Goal: Task Accomplishment & Management: Manage account settings

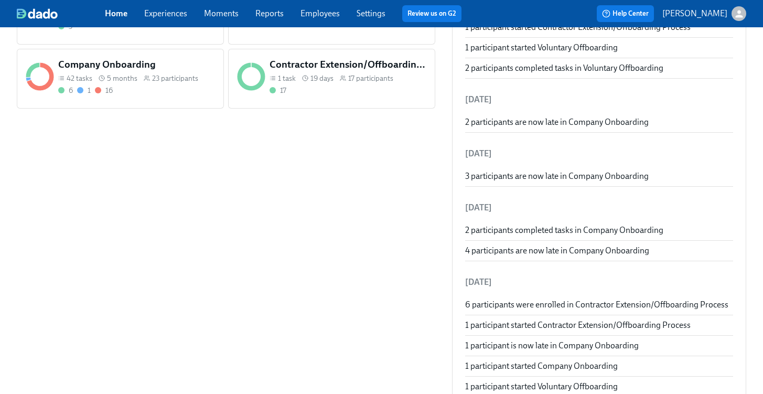
scroll to position [388, 0]
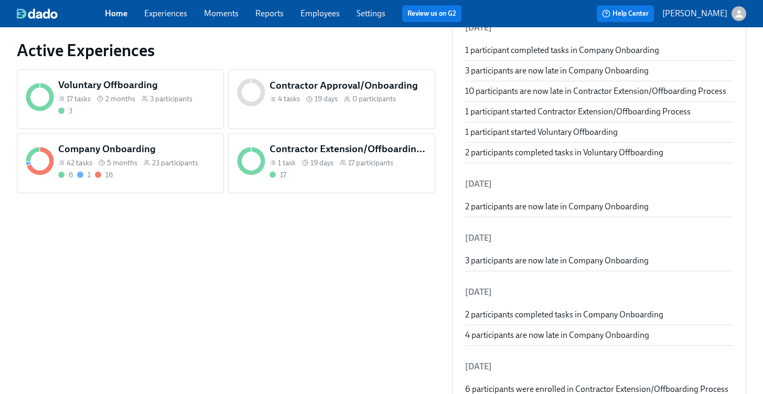
click at [141, 174] on div "6 1 16" at bounding box center [136, 175] width 157 height 10
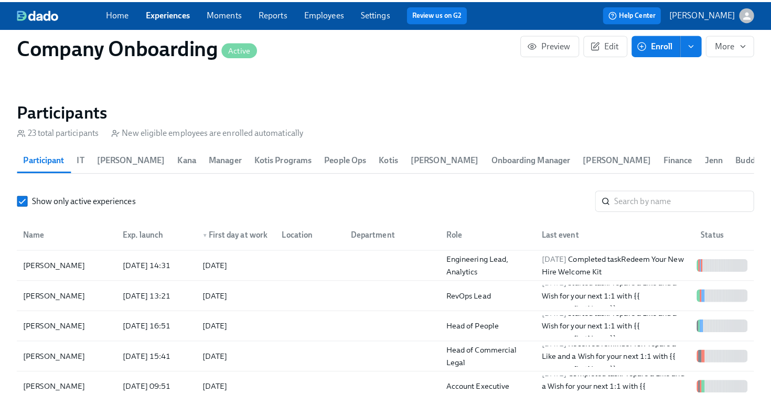
scroll to position [1267, 0]
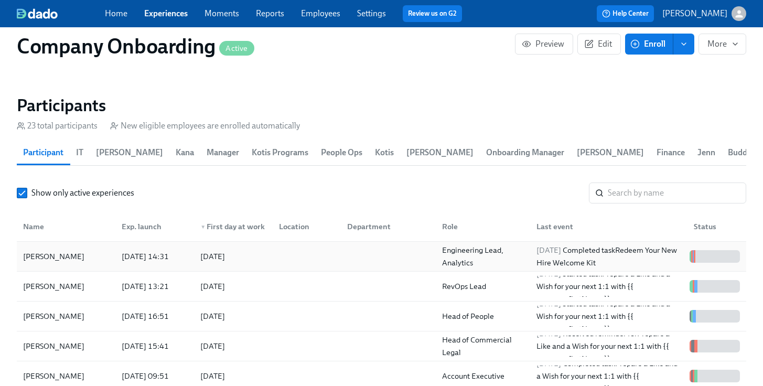
click at [284, 262] on div at bounding box center [305, 256] width 68 height 21
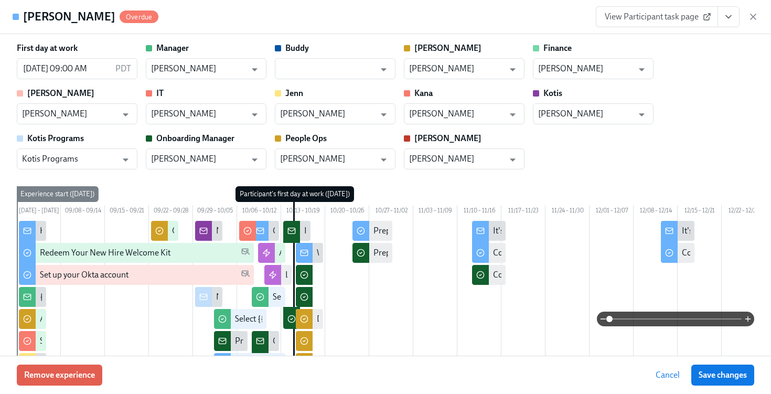
click at [732, 19] on icon "View task page" at bounding box center [728, 17] width 10 height 10
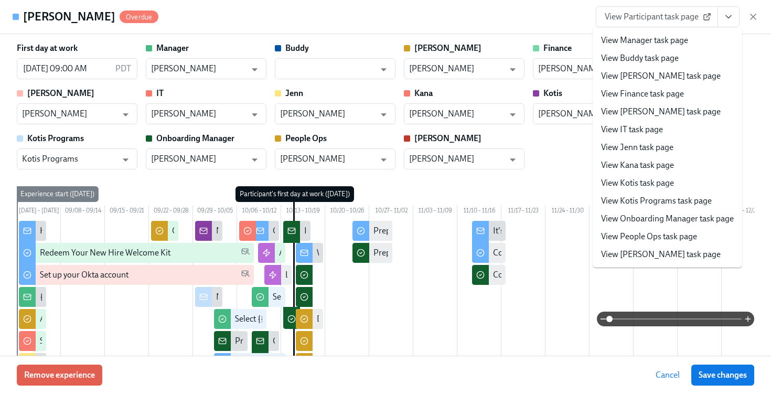
click at [661, 241] on link "View People Ops task page" at bounding box center [649, 237] width 96 height 12
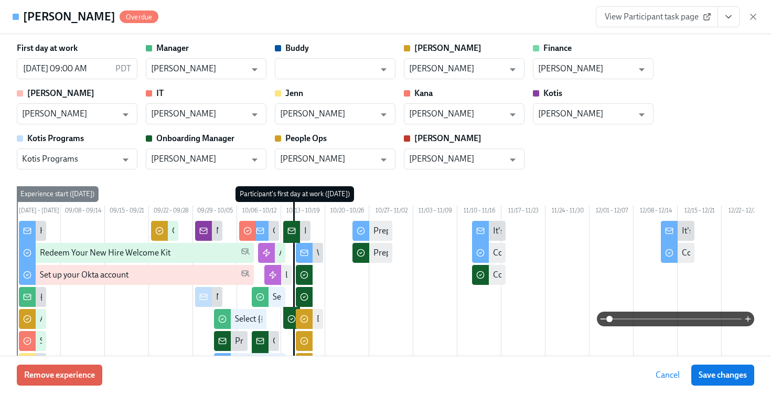
drag, startPoint x: 751, startPoint y: 18, endPoint x: 699, endPoint y: 24, distance: 52.2
click at [751, 18] on icon "button" at bounding box center [753, 17] width 10 height 10
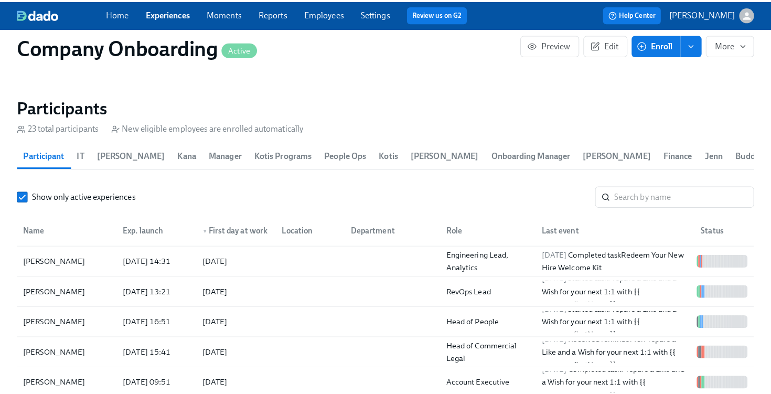
scroll to position [0, 21963]
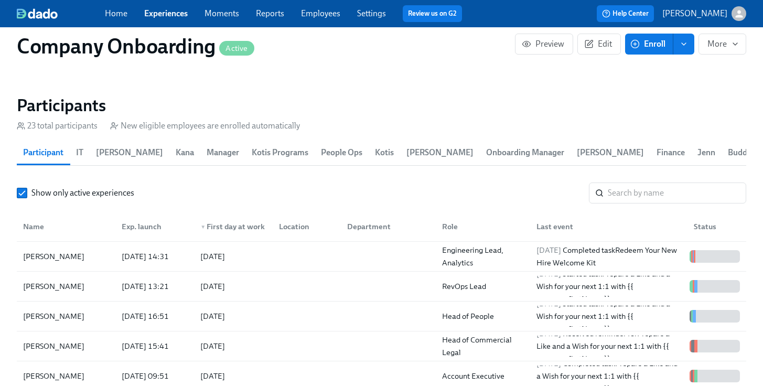
click at [654, 48] on span "Enroll" at bounding box center [649, 44] width 33 height 10
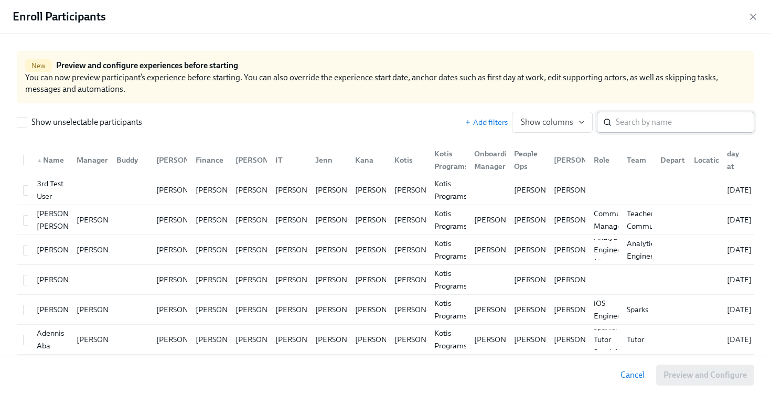
click at [632, 122] on input "search" at bounding box center [685, 122] width 138 height 21
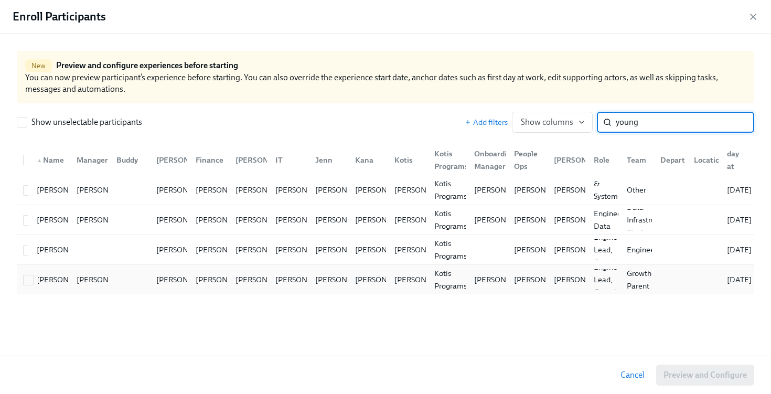
type input "young"
click at [20, 281] on div at bounding box center [28, 280] width 19 height 12
checkbox input "true"
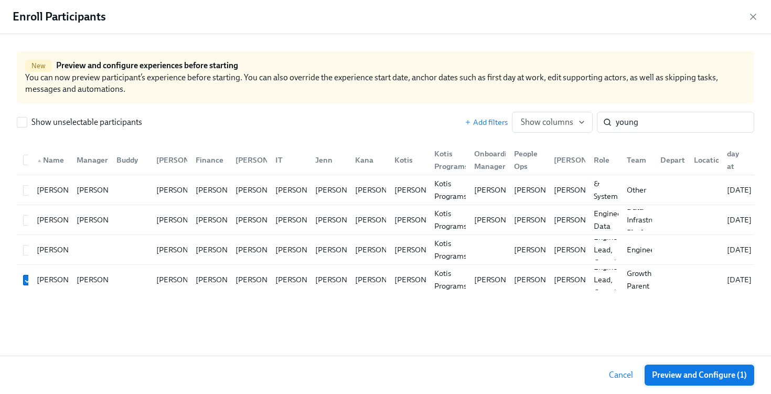
click at [689, 376] on span "Preview and Configure (1)" at bounding box center [699, 375] width 95 height 10
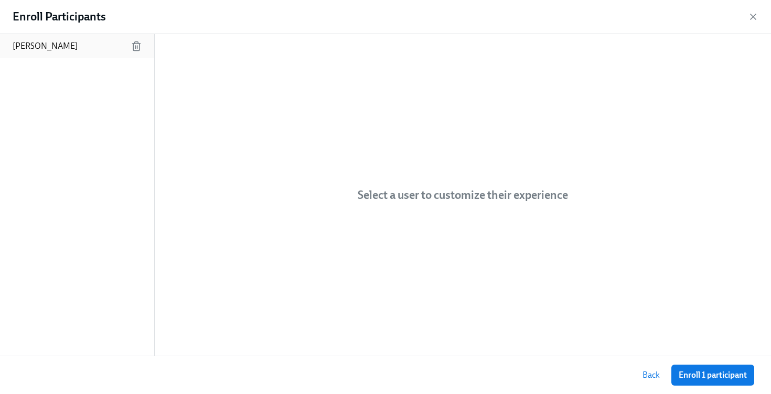
click at [49, 42] on p "Young Kim" at bounding box center [45, 46] width 65 height 12
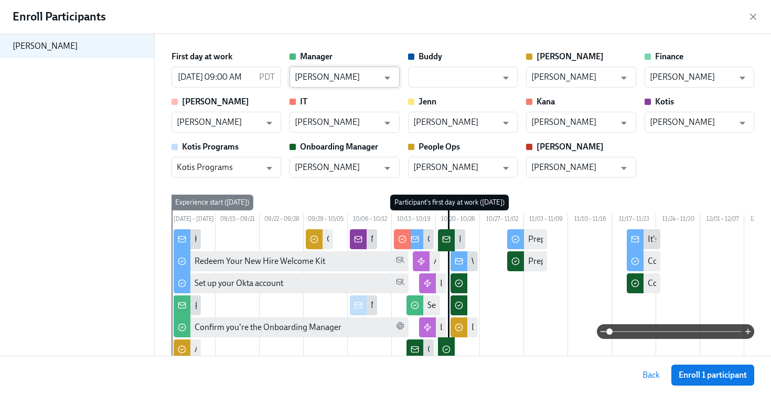
click at [355, 74] on input "Victor Essnert" at bounding box center [337, 77] width 84 height 21
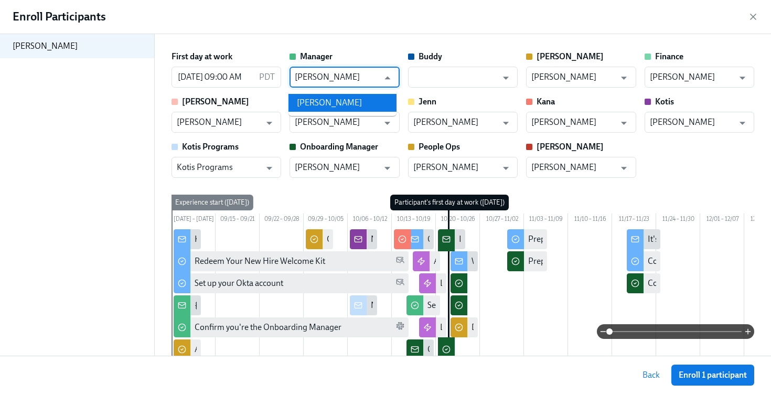
click at [356, 97] on li "Bernie Zang" at bounding box center [343, 103] width 108 height 18
type input "Bernie Zang"
click at [348, 175] on input "Victor Essnert" at bounding box center [337, 167] width 84 height 21
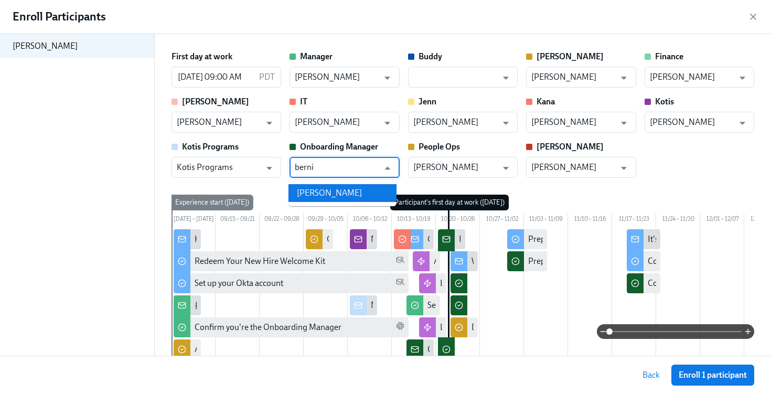
click at [355, 190] on li "Bernie Zang" at bounding box center [343, 193] width 108 height 18
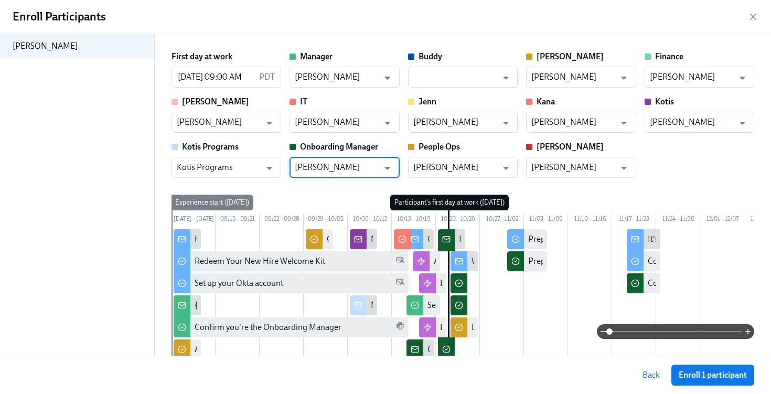
type input "Bernie Zang"
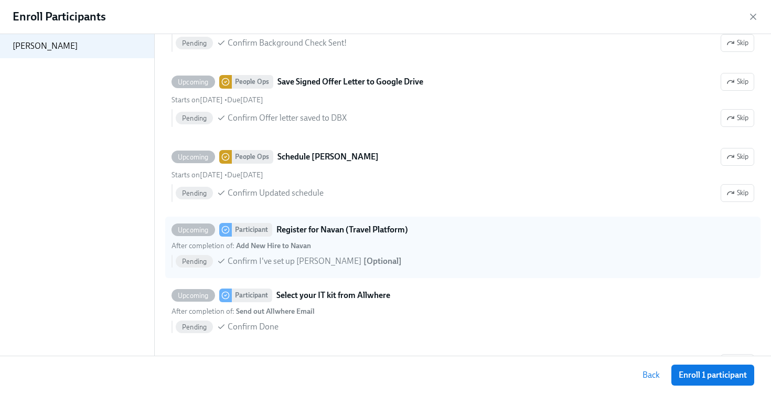
scroll to position [1217, 0]
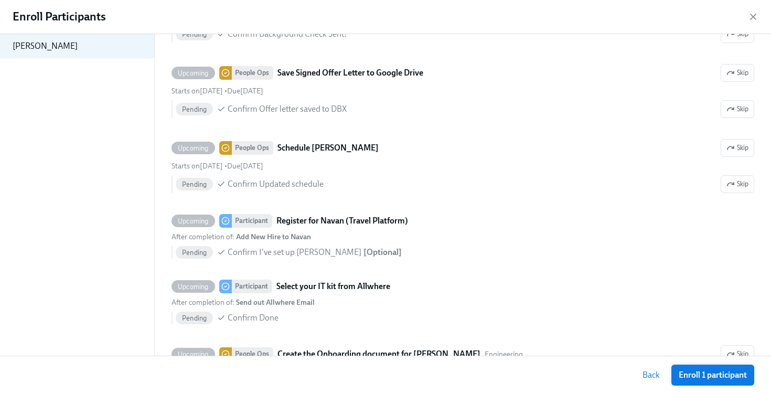
click at [726, 374] on span "Enroll 1 participant" at bounding box center [713, 375] width 68 height 10
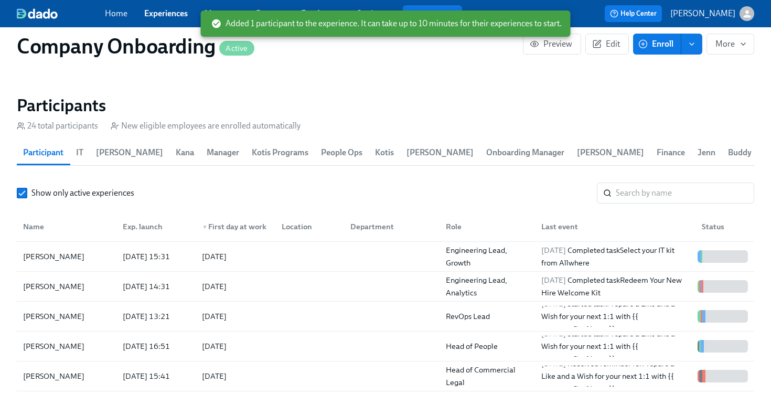
scroll to position [0, 22792]
click at [309, 254] on div at bounding box center [307, 256] width 69 height 21
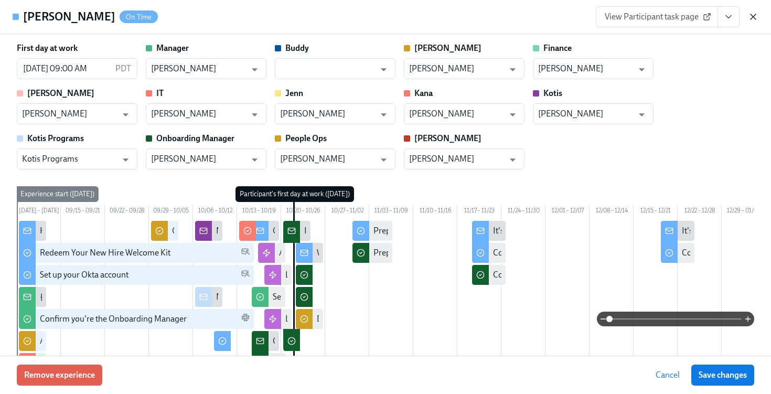
click at [755, 18] on icon "button" at bounding box center [753, 17] width 10 height 10
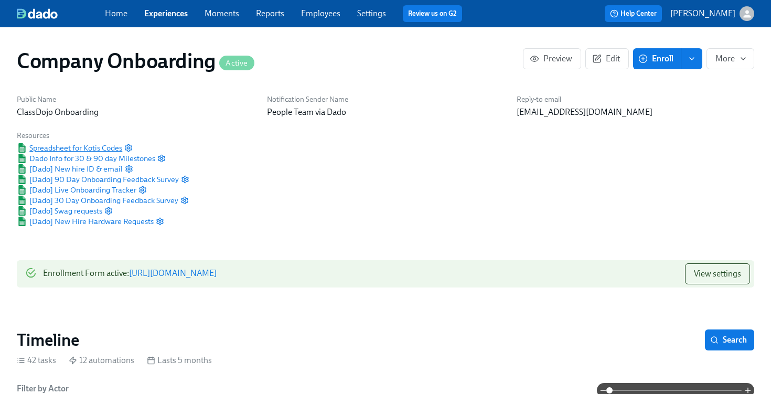
click at [93, 145] on span "Spreadsheet for Kotis Codes" at bounding box center [69, 148] width 105 height 10
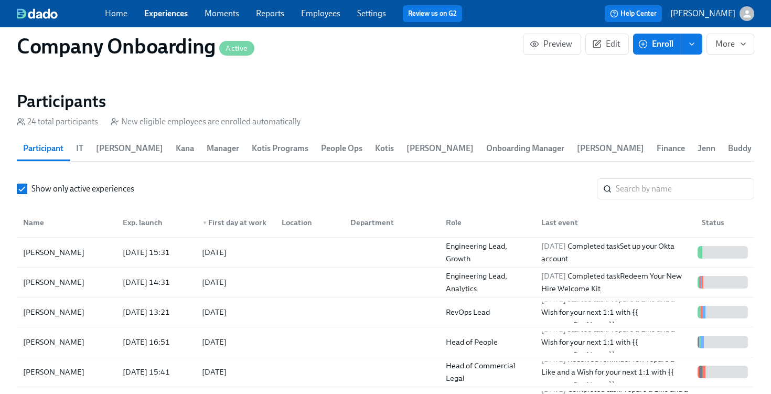
scroll to position [1275, 0]
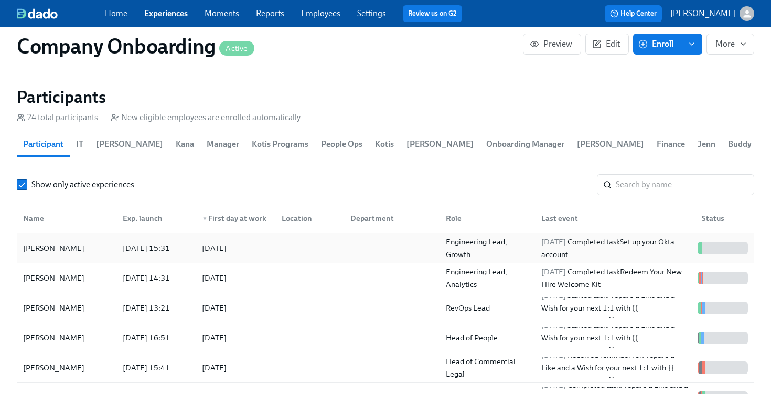
click at [327, 248] on div at bounding box center [307, 248] width 69 height 21
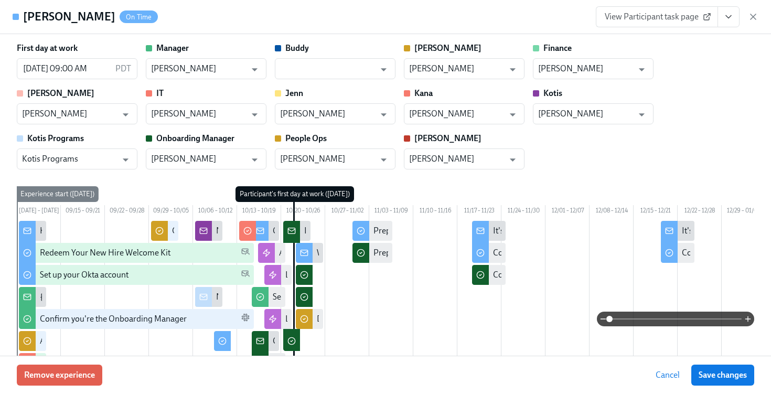
click at [671, 16] on span "View Participant task page" at bounding box center [657, 17] width 104 height 10
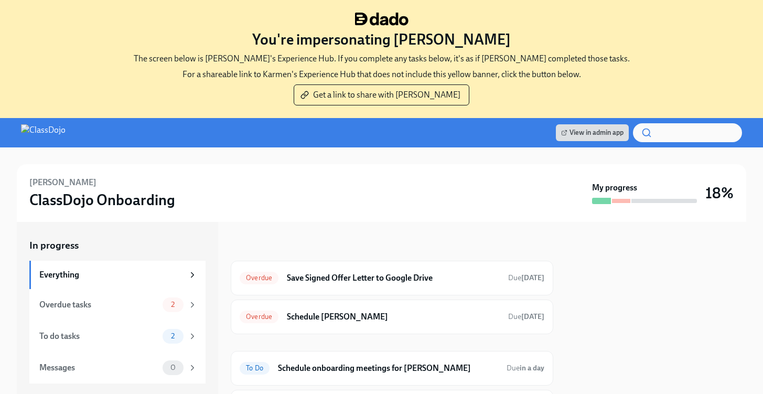
scroll to position [87, 0]
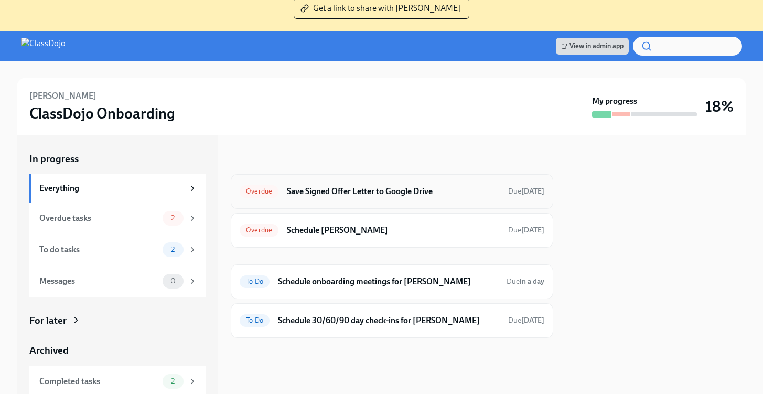
click at [383, 194] on h6 "Save Signed Offer Letter to Google Drive" at bounding box center [393, 192] width 213 height 12
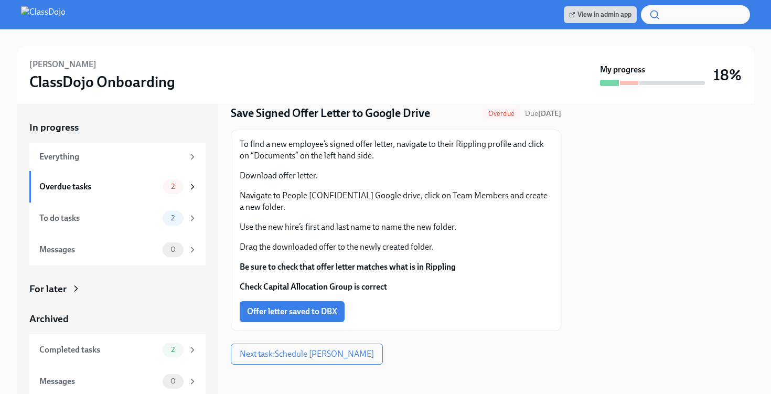
scroll to position [40, 0]
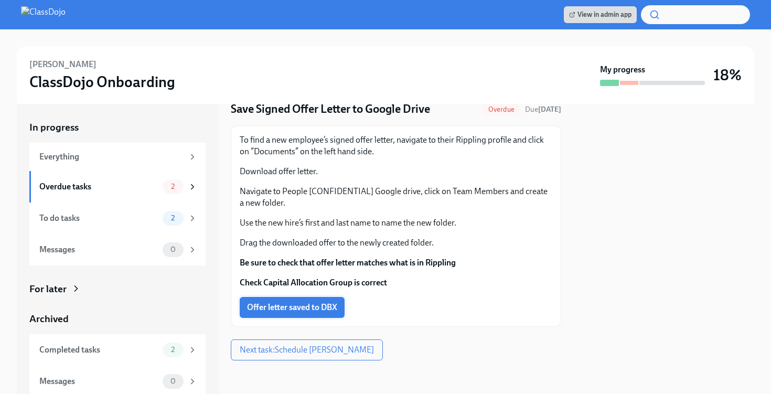
click at [279, 306] on span "Offer letter saved to DBX" at bounding box center [292, 307] width 90 height 10
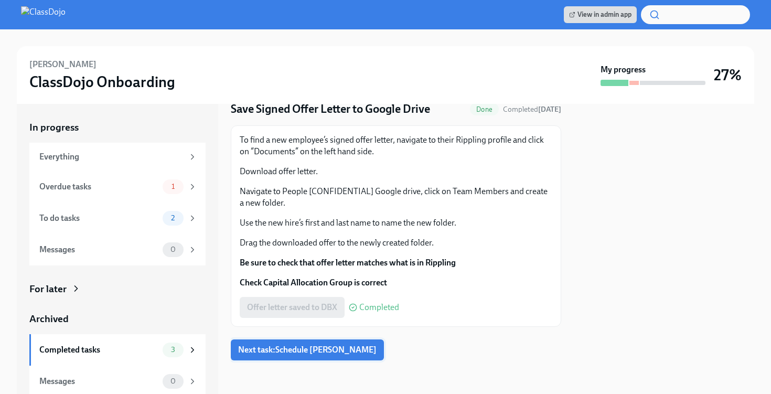
click at [293, 346] on span "Next task : Schedule [PERSON_NAME]" at bounding box center [307, 350] width 138 height 10
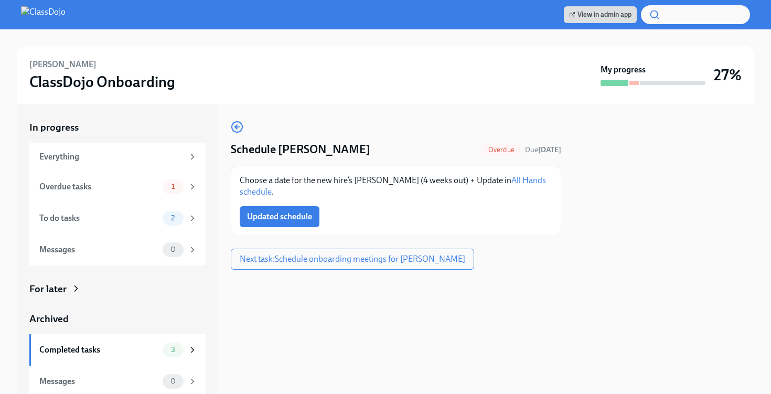
click at [282, 208] on button "Updated schedule" at bounding box center [280, 216] width 80 height 21
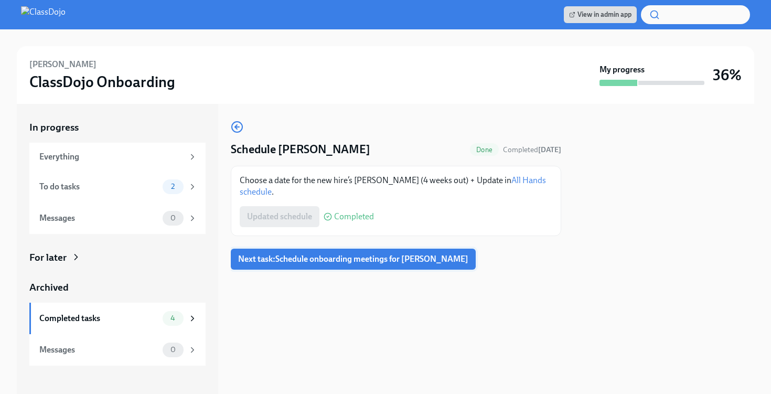
click at [351, 262] on span "Next task : Schedule onboarding meetings for [PERSON_NAME]" at bounding box center [353, 259] width 230 height 10
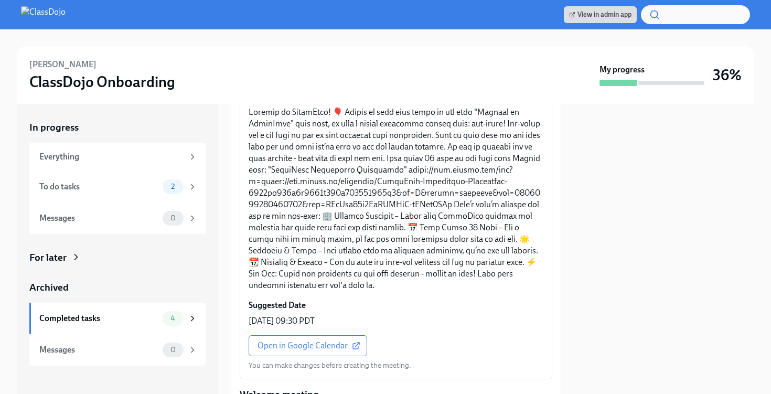
scroll to position [243, 0]
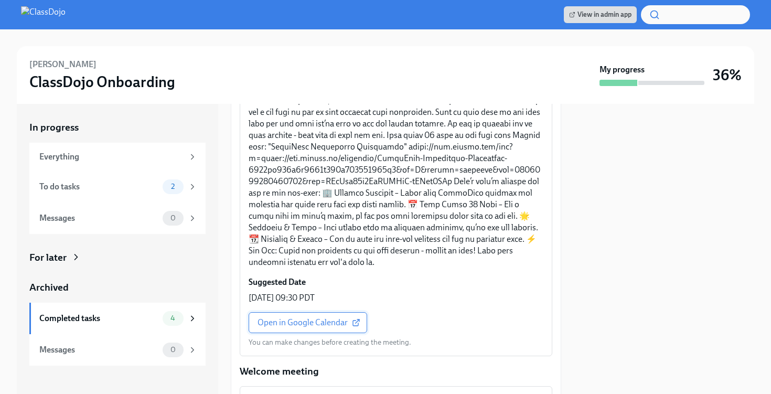
click at [308, 317] on span "Open in Google Calendar" at bounding box center [308, 322] width 101 height 10
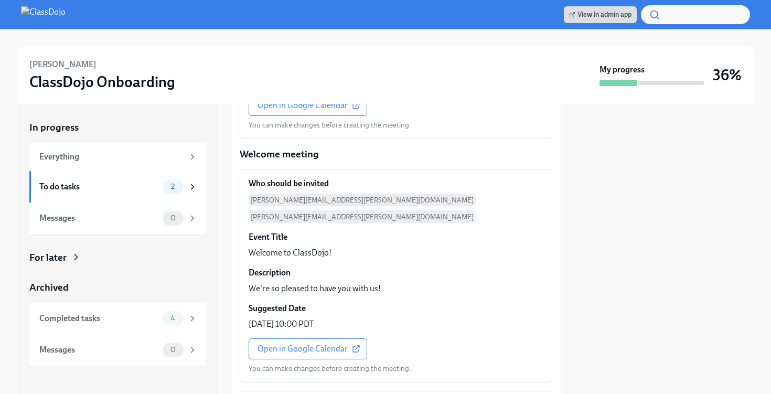
scroll to position [503, 0]
click at [298, 343] on span "Open in Google Calendar" at bounding box center [308, 348] width 101 height 10
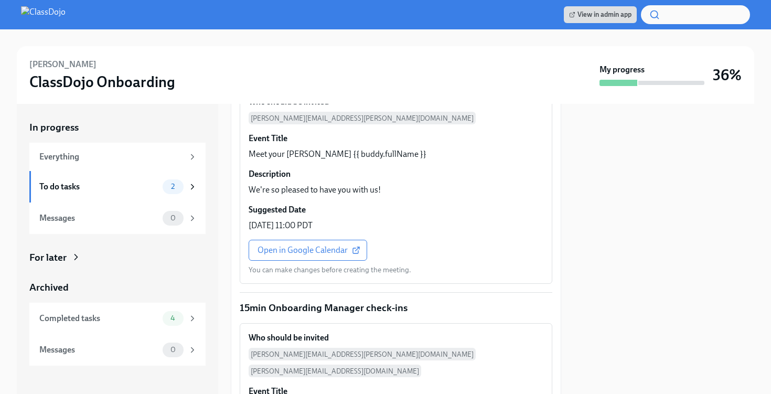
scroll to position [1376, 0]
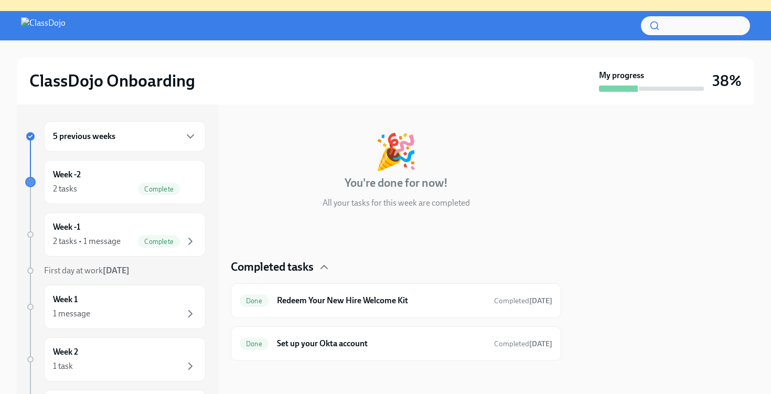
scroll to position [108, 0]
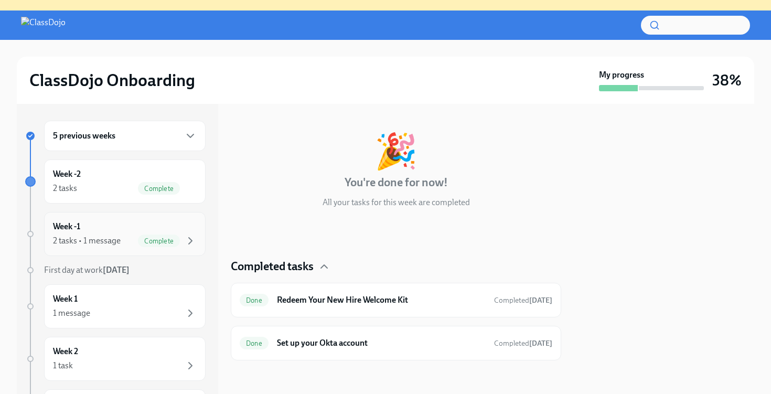
click at [117, 239] on div "2 tasks • 1 message" at bounding box center [87, 241] width 68 height 12
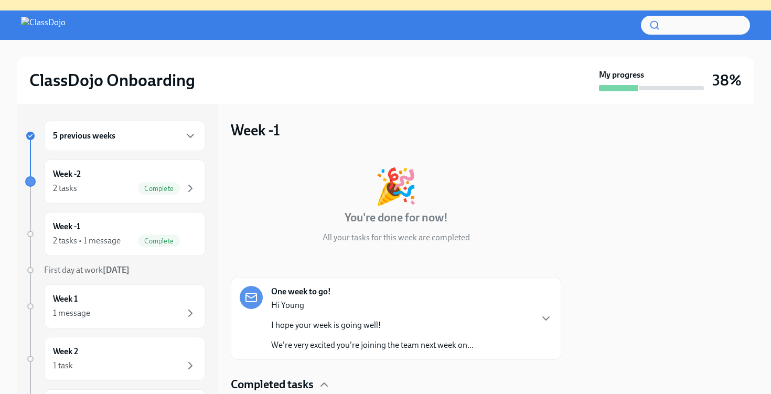
scroll to position [118, 0]
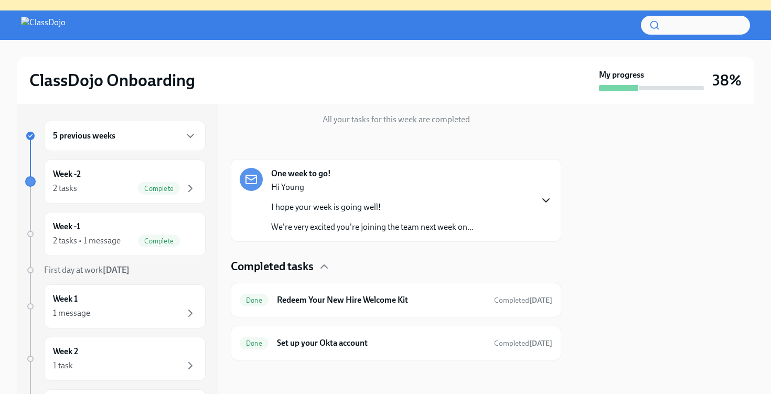
click at [543, 196] on icon "button" at bounding box center [546, 200] width 13 height 13
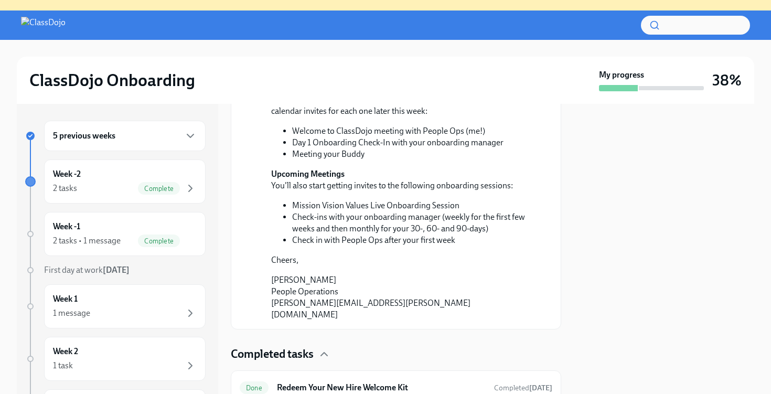
scroll to position [408, 0]
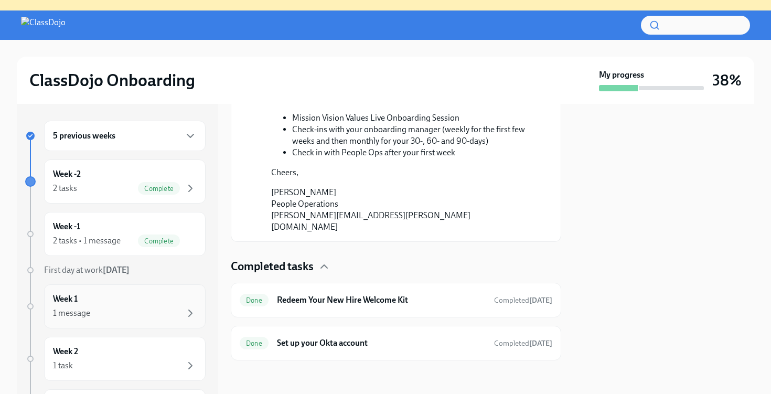
click at [172, 312] on div "1 message" at bounding box center [125, 313] width 144 height 13
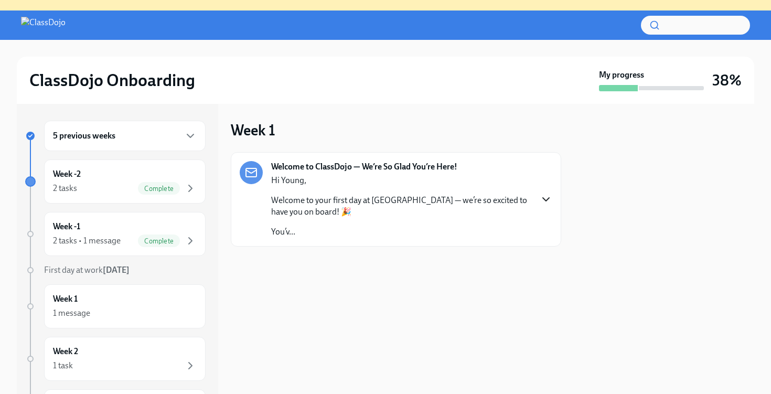
click at [543, 194] on icon "button" at bounding box center [546, 199] width 13 height 13
